Goal: Information Seeking & Learning: Learn about a topic

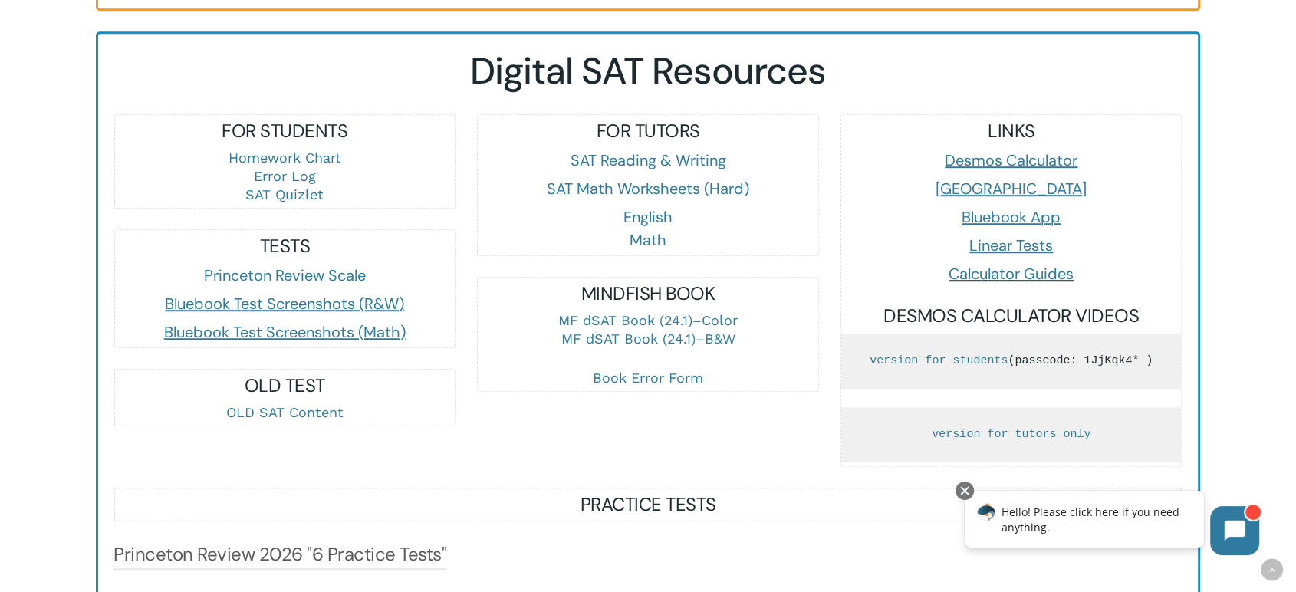
scroll to position [937, 0]
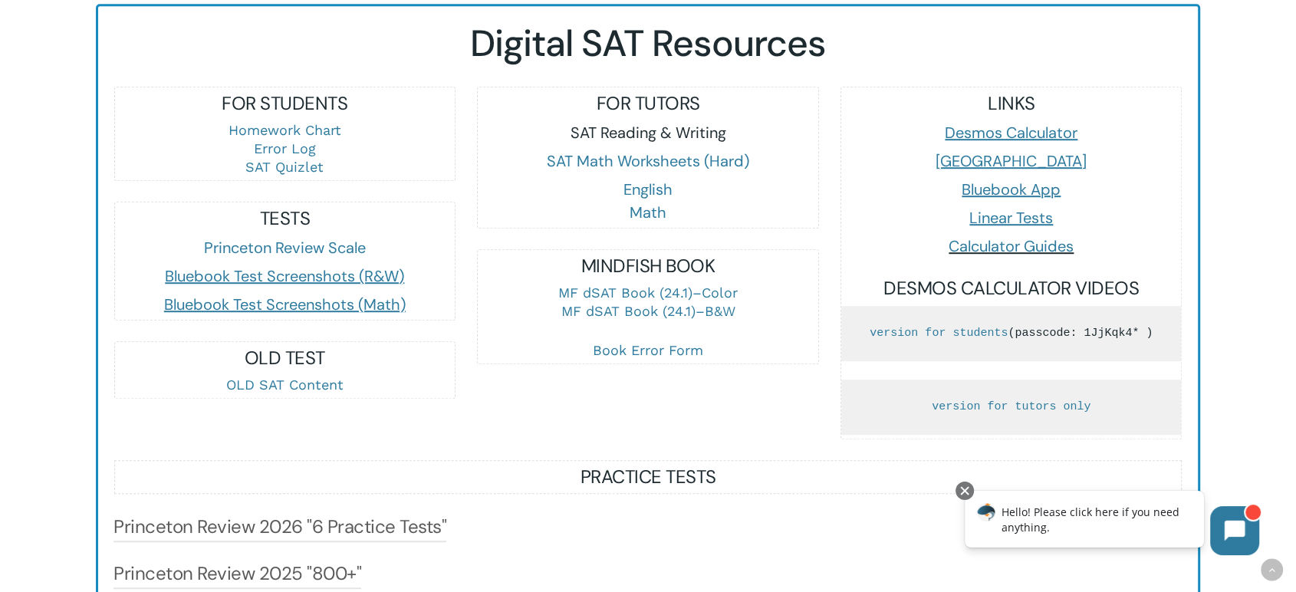
click at [660, 126] on link "SAT Reading & Writing" at bounding box center [648, 133] width 156 height 20
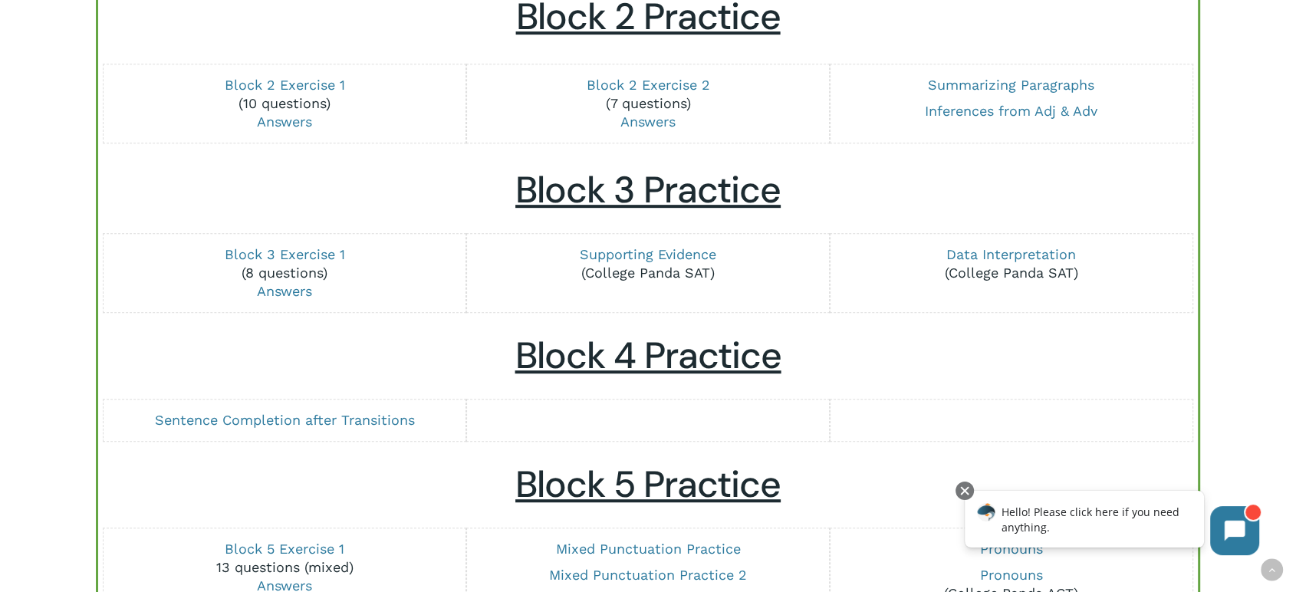
scroll to position [767, 0]
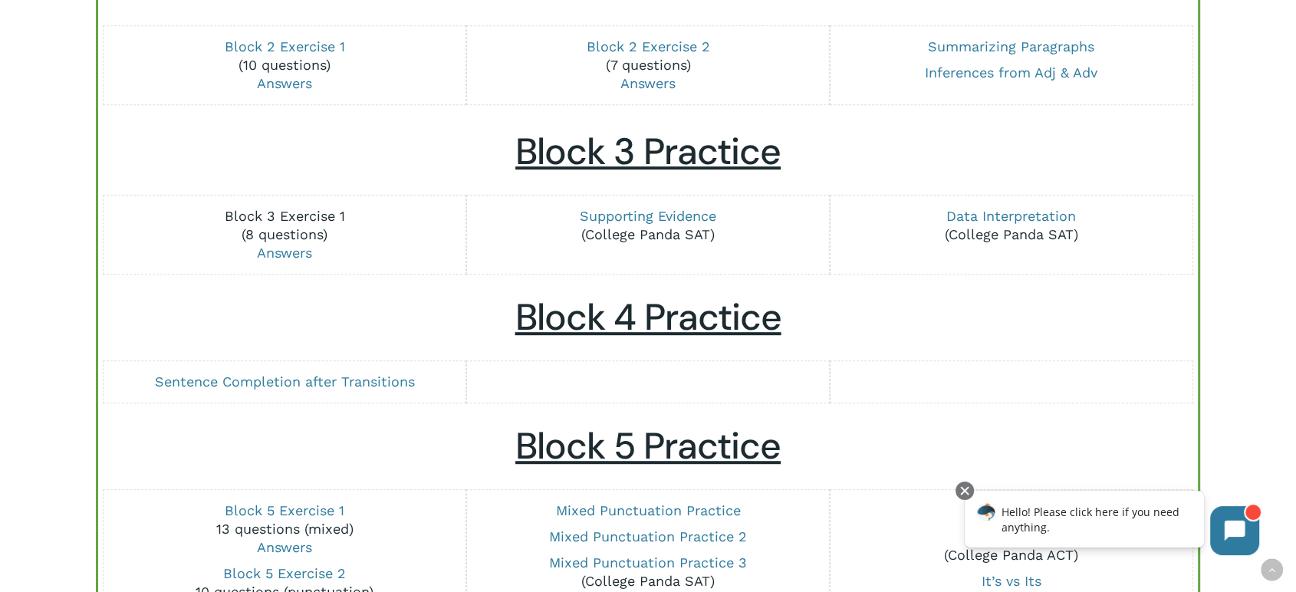
click at [304, 213] on link "Block 3 Exercise 1" at bounding box center [285, 216] width 120 height 16
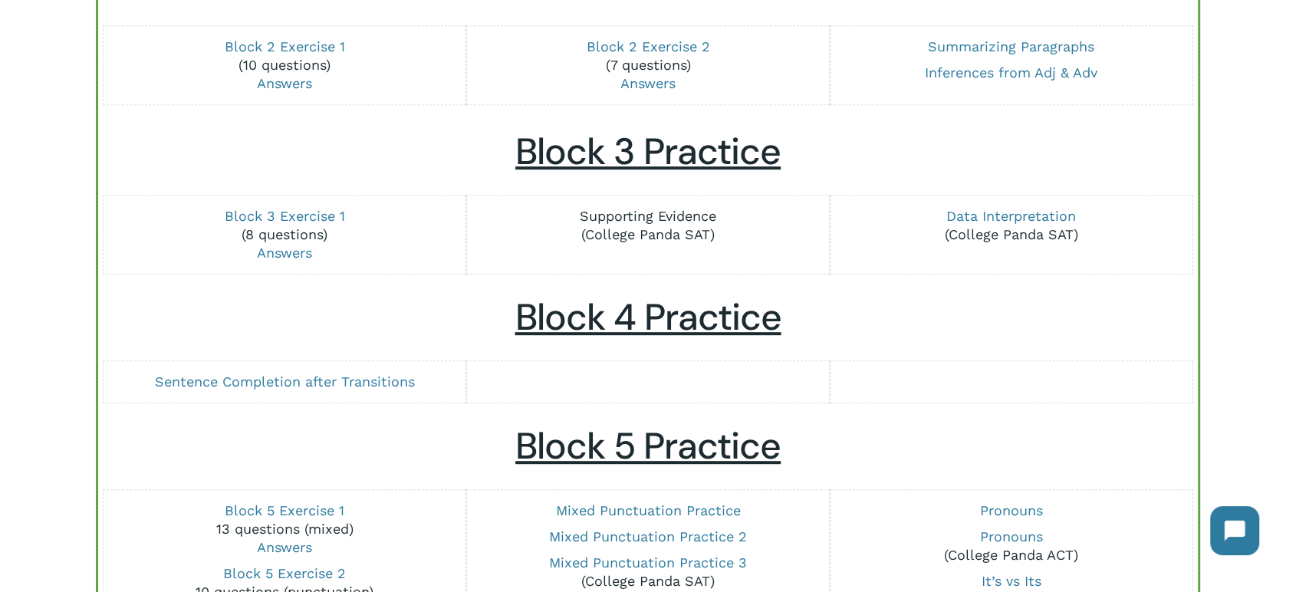
click at [667, 218] on link "Supporting Evidence" at bounding box center [648, 216] width 136 height 16
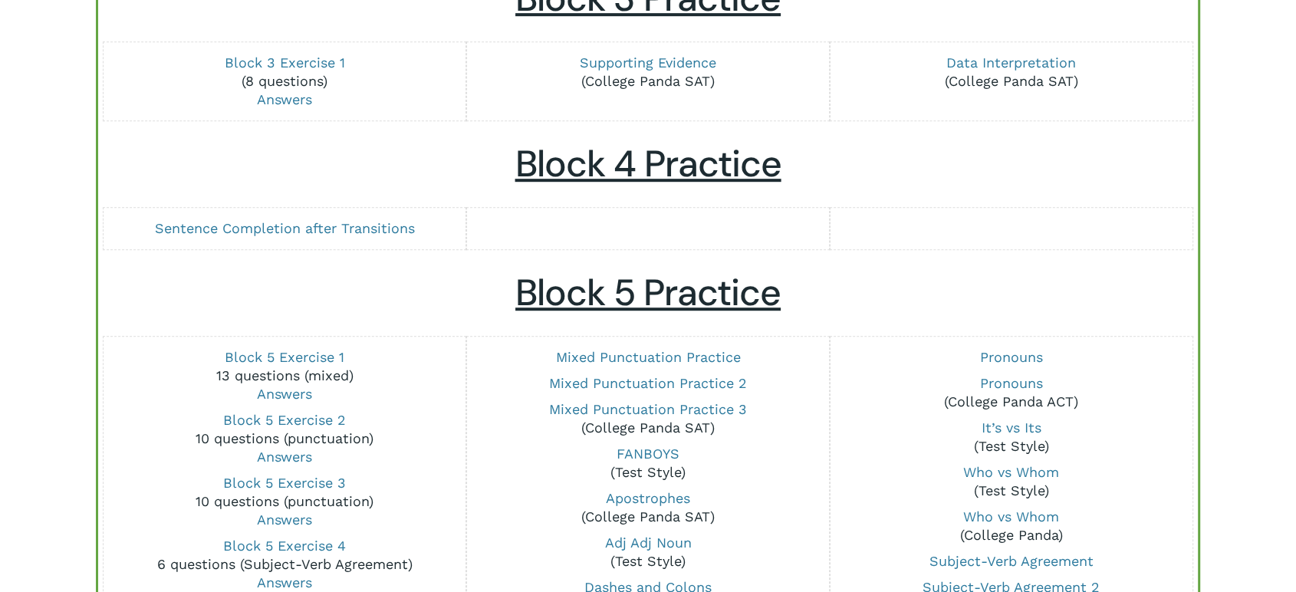
scroll to position [937, 0]
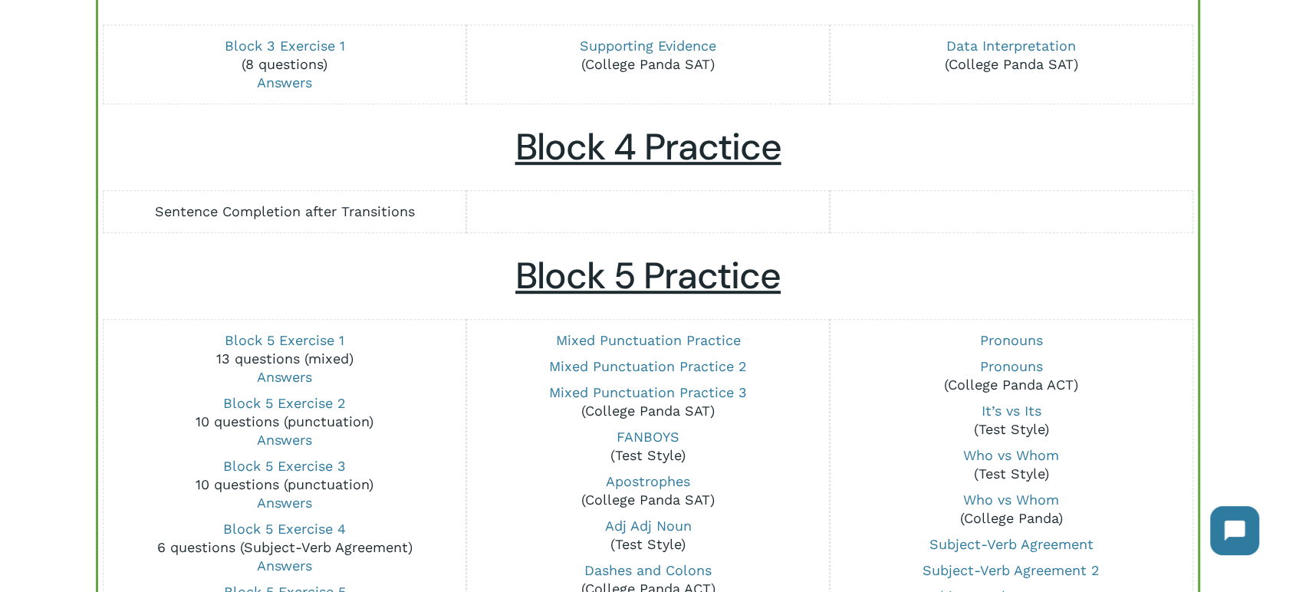
click at [374, 209] on link "Sentence Completion after Transitions" at bounding box center [285, 211] width 260 height 16
